Goal: Information Seeking & Learning: Understand process/instructions

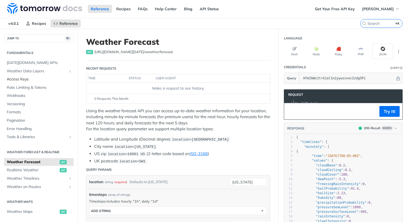
click at [29, 80] on span "Access Keys" at bounding box center [39, 79] width 65 height 5
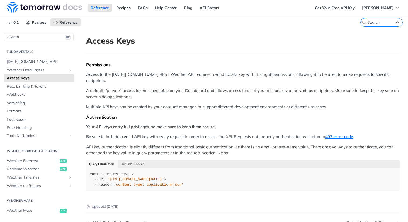
scroll to position [2, 0]
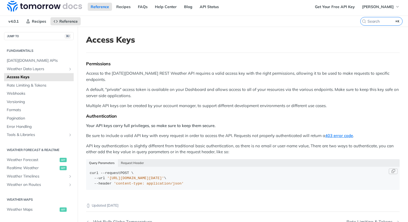
click at [207, 180] on div "curl --request POST \ --url '[URL][DOMAIN_NAME][DATE]' \ --header 'content-type…" at bounding box center [243, 178] width 306 height 16
click at [211, 176] on div "curl --request POST \ --url '[URL][DOMAIN_NAME][DATE]' \ --header 'content-type…" at bounding box center [243, 178] width 306 height 16
drag, startPoint x: 168, startPoint y: 172, endPoint x: 189, endPoint y: 172, distance: 20.5
click at [164, 176] on span "'[URL][DOMAIN_NAME][DATE]'" at bounding box center [135, 178] width 57 height 4
drag, startPoint x: 116, startPoint y: 171, endPoint x: 130, endPoint y: 171, distance: 13.5
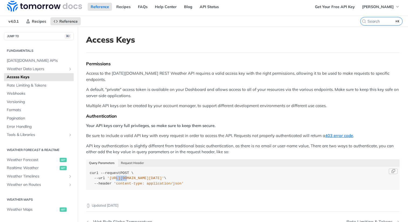
click at [128, 176] on span "'[URL][DOMAIN_NAME][DATE]'" at bounding box center [135, 178] width 57 height 4
click at [131, 176] on span "'[URL][DOMAIN_NAME][DATE]'" at bounding box center [135, 178] width 57 height 4
drag, startPoint x: 127, startPoint y: 171, endPoint x: 139, endPoint y: 172, distance: 11.9
click at [139, 176] on span "'[URL][DOMAIN_NAME][DATE]'" at bounding box center [135, 178] width 57 height 4
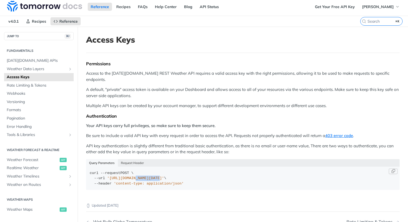
drag, startPoint x: 139, startPoint y: 172, endPoint x: 160, endPoint y: 172, distance: 20.2
click at [156, 176] on span "'[URL][DOMAIN_NAME][DATE]'" at bounding box center [135, 178] width 57 height 4
click at [160, 176] on span "'[URL][DOMAIN_NAME][DATE]'" at bounding box center [135, 178] width 57 height 4
drag, startPoint x: 162, startPoint y: 172, endPoint x: 171, endPoint y: 173, distance: 9.2
click at [164, 176] on span "'[URL][DOMAIN_NAME][DATE]'" at bounding box center [135, 178] width 57 height 4
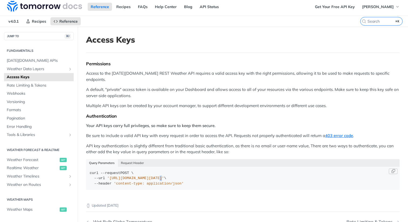
click at [164, 176] on span "'[URL][DOMAIN_NAME][DATE]'" at bounding box center [135, 178] width 57 height 4
click at [302, 133] on p "Be sure to include a valid API key with every request in order to access the AP…" at bounding box center [242, 136] width 313 height 6
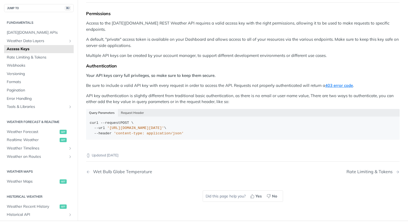
scroll to position [44, 0]
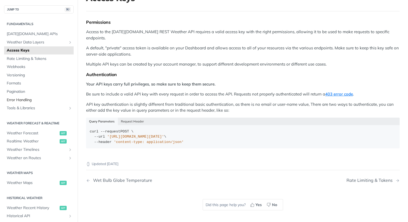
click at [29, 100] on span "Error Handling" at bounding box center [39, 99] width 65 height 5
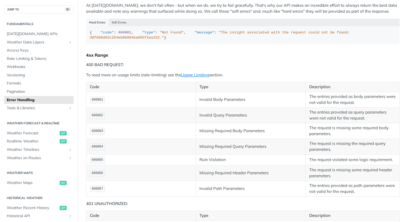
scroll to position [94, 0]
click at [213, 154] on td "Missing Required Query Parameters" at bounding box center [250, 146] width 109 height 16
drag, startPoint x: 235, startPoint y: 167, endPoint x: 333, endPoint y: 167, distance: 98.4
click at [304, 154] on tr "400004 Missing Required Query Parameters The request is missing the required qu…" at bounding box center [242, 146] width 313 height 16
click at [333, 154] on td "The request is missing the required query parameters." at bounding box center [352, 146] width 94 height 16
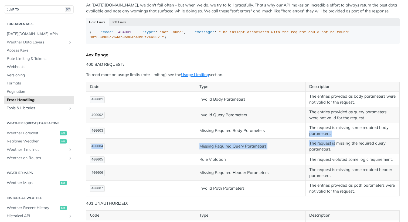
drag, startPoint x: 332, startPoint y: 167, endPoint x: 304, endPoint y: 158, distance: 29.7
click at [304, 158] on tbody "400001 Invalid Body Parameters The entries provided as body parameters were not…" at bounding box center [242, 143] width 313 height 105
click at [325, 154] on td "The request is missing the required query parameters." at bounding box center [352, 146] width 94 height 16
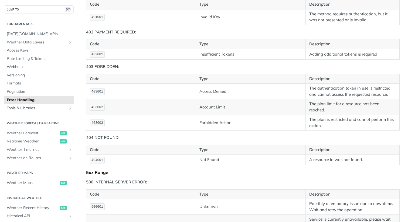
scroll to position [304, 0]
drag, startPoint x: 325, startPoint y: 43, endPoint x: 343, endPoint y: 44, distance: 18.3
click at [341, 25] on td "The method requires authentication, but it was not presented or is invalid." at bounding box center [352, 18] width 94 height 16
click at [347, 25] on td "The method requires authentication, but it was not presented or is invalid." at bounding box center [352, 18] width 94 height 16
drag, startPoint x: 322, startPoint y: 36, endPoint x: 350, endPoint y: 39, distance: 28.0
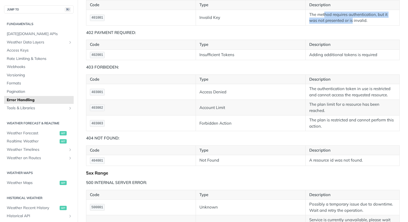
click at [350, 25] on td "The method requires authentication, but it was not presented or is invalid." at bounding box center [352, 18] width 94 height 16
click at [351, 25] on td "The method requires authentication, but it was not presented or is invalid." at bounding box center [352, 18] width 94 height 16
drag, startPoint x: 350, startPoint y: 39, endPoint x: 359, endPoint y: 42, distance: 9.4
click at [358, 25] on td "The method requires authentication, but it was not presented or is invalid." at bounding box center [352, 18] width 94 height 16
click at [359, 25] on td "The method requires authentication, but it was not presented or is invalid." at bounding box center [352, 18] width 94 height 16
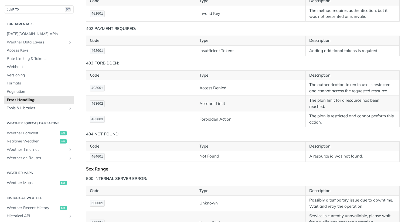
scroll to position [310, 0]
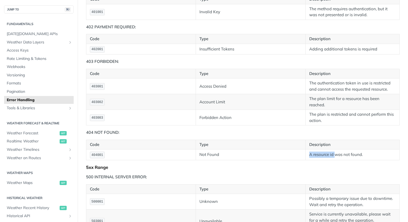
drag, startPoint x: 319, startPoint y: 172, endPoint x: 342, endPoint y: 175, distance: 22.6
click at [335, 160] on td "A resource id was not found." at bounding box center [352, 154] width 94 height 11
click at [326, 160] on td "A resource id was not found." at bounding box center [352, 154] width 94 height 11
drag, startPoint x: 329, startPoint y: 176, endPoint x: 364, endPoint y: 177, distance: 34.8
click at [364, 160] on td "A resource id was not found." at bounding box center [352, 154] width 94 height 11
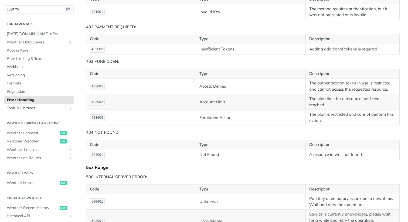
click at [358, 160] on td "A resource id was not found." at bounding box center [352, 154] width 94 height 11
click at [357, 160] on td "A resource id was not found." at bounding box center [352, 154] width 94 height 11
